Goal: Task Accomplishment & Management: Use online tool/utility

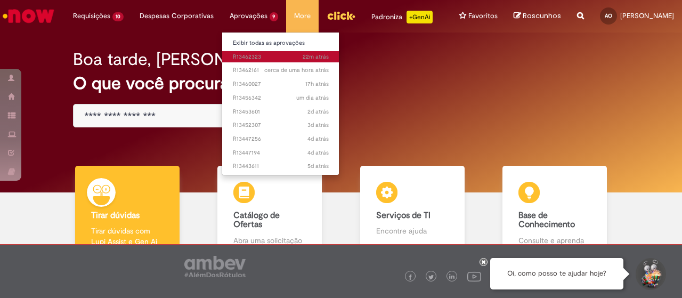
click at [276, 57] on span "22m atrás 22 minutos atrás R13462323" at bounding box center [281, 57] width 96 height 9
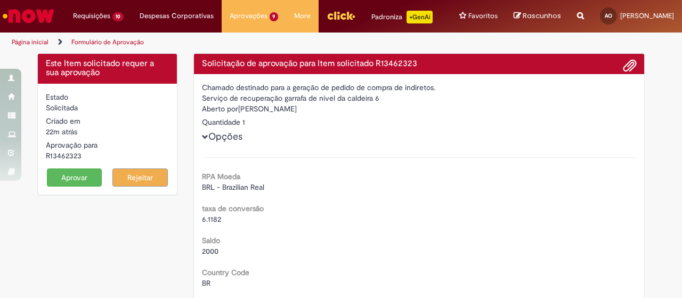
click at [67, 181] on button "Aprovar" at bounding box center [74, 177] width 55 height 18
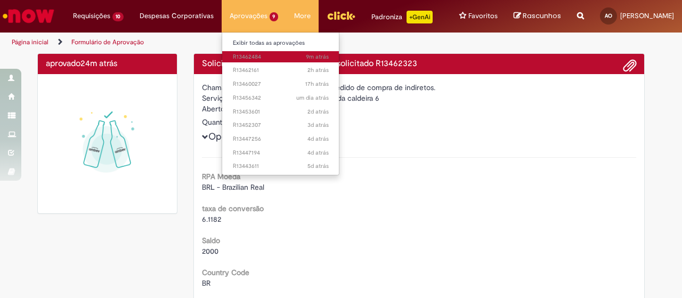
click at [258, 58] on span "9m atrás 9 minutos atrás R13462484" at bounding box center [281, 57] width 96 height 9
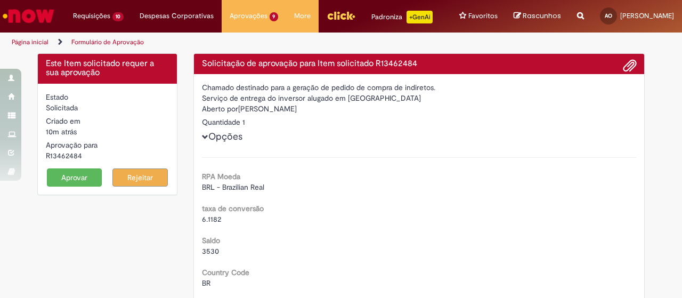
click at [79, 187] on button "Aprovar" at bounding box center [74, 177] width 55 height 18
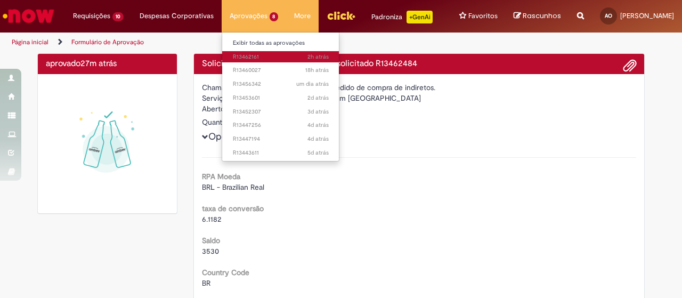
click at [265, 58] on span "2h atrás 2 horas atrás R13462161" at bounding box center [281, 57] width 96 height 9
